Goal: Transaction & Acquisition: Purchase product/service

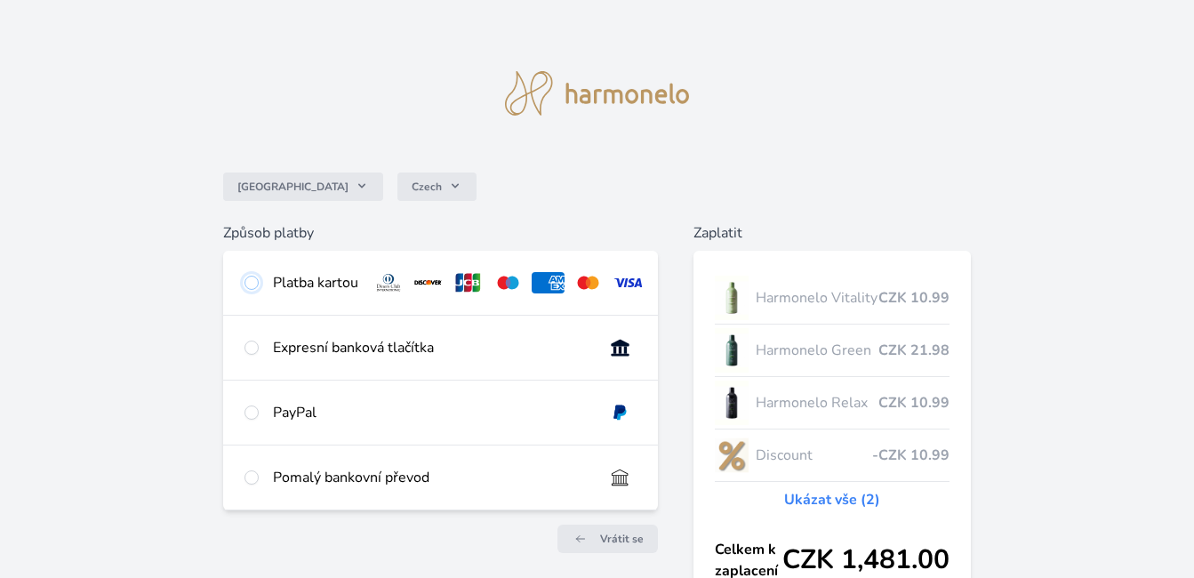
click at [246, 288] on input "radio" at bounding box center [252, 283] width 14 height 14
radio input "true"
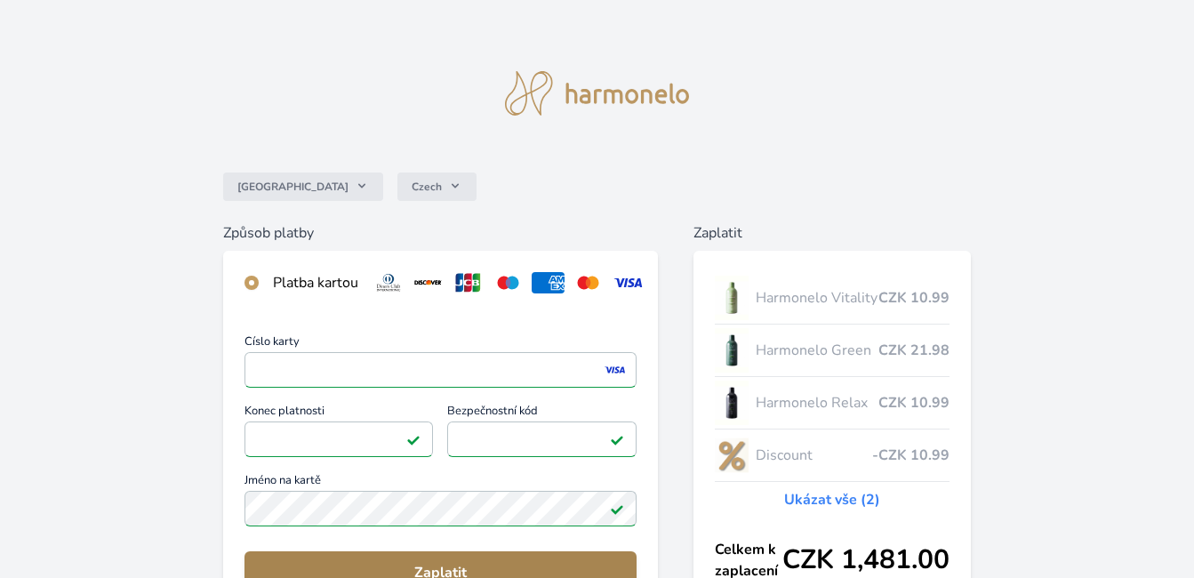
click at [384, 571] on button "Zaplatit" at bounding box center [441, 572] width 392 height 43
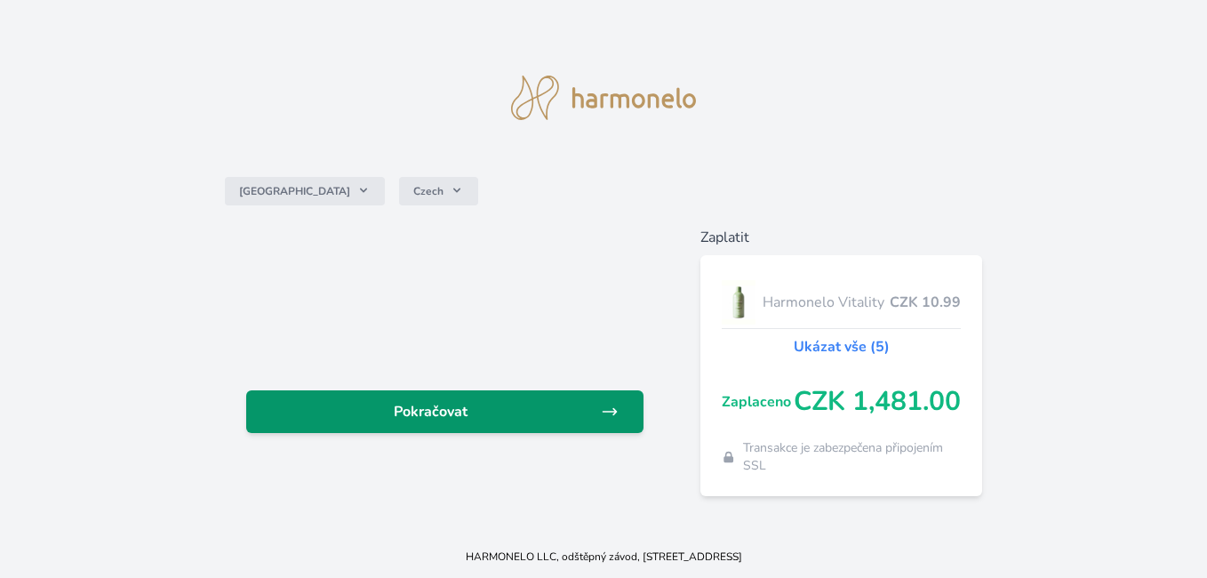
click at [538, 402] on span "Pokračovat" at bounding box center [431, 411] width 341 height 21
